Goal: Browse casually: Explore the website without a specific task or goal

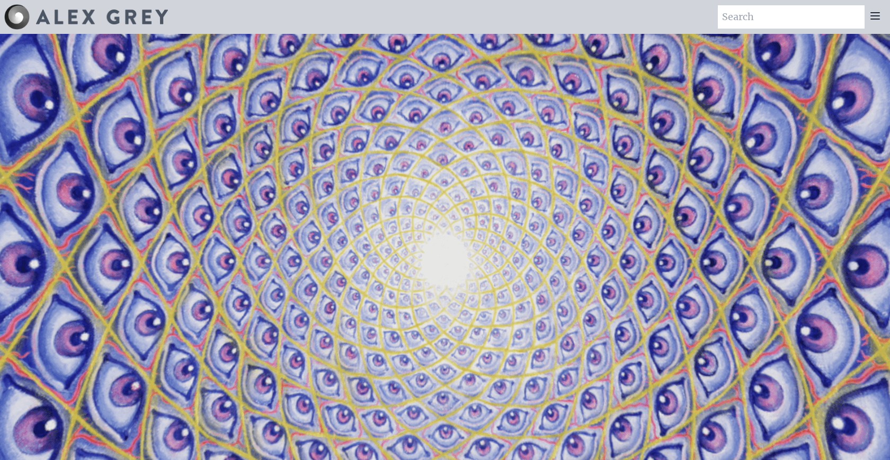
click at [85, 13] on img at bounding box center [102, 17] width 132 height 15
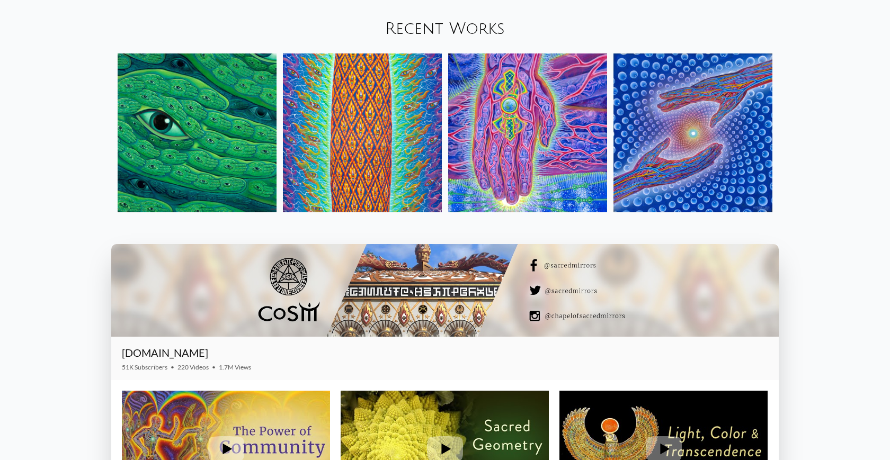
scroll to position [1476, 0]
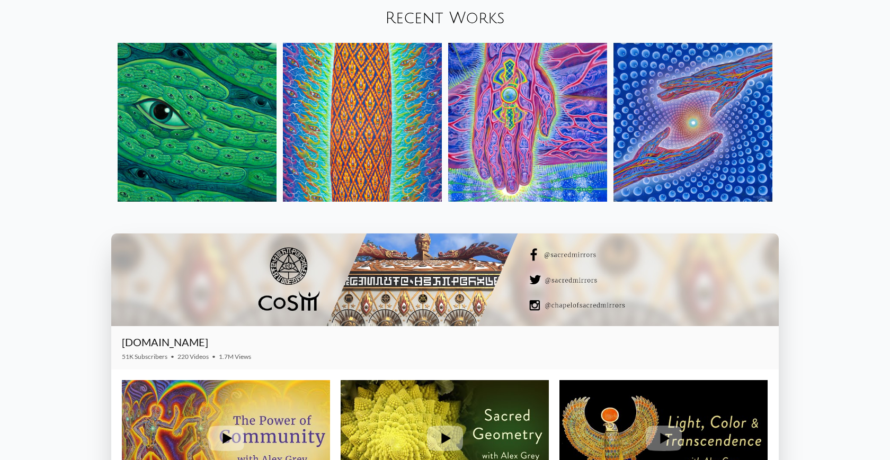
click at [350, 143] on img at bounding box center [362, 122] width 159 height 159
click at [176, 122] on img at bounding box center [197, 122] width 159 height 159
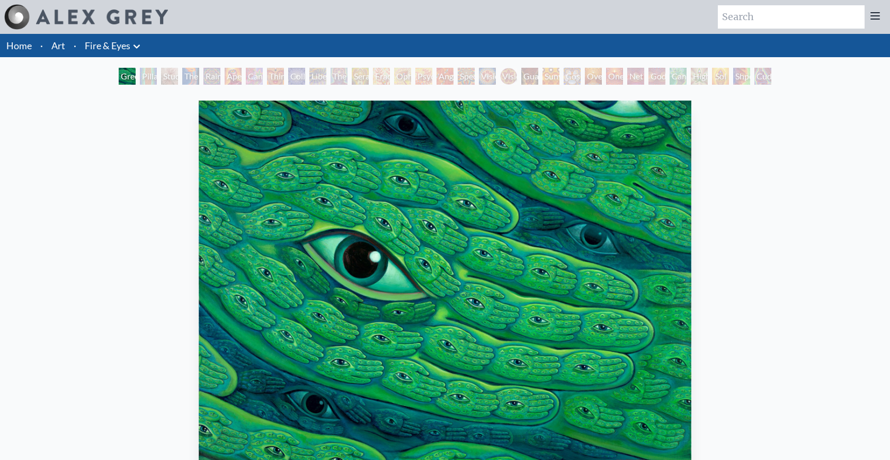
click at [620, 256] on img "1 / 31" at bounding box center [445, 285] width 492 height 368
click at [798, 238] on div "Green Hand 2023, acrylic on linen, 40 x 30 in. Visit the CoSM Shop" at bounding box center [444, 346] width 873 height 501
click at [206, 78] on div "Rainbow Eye Ripple" at bounding box center [211, 76] width 17 height 17
